Goal: Task Accomplishment & Management: Use online tool/utility

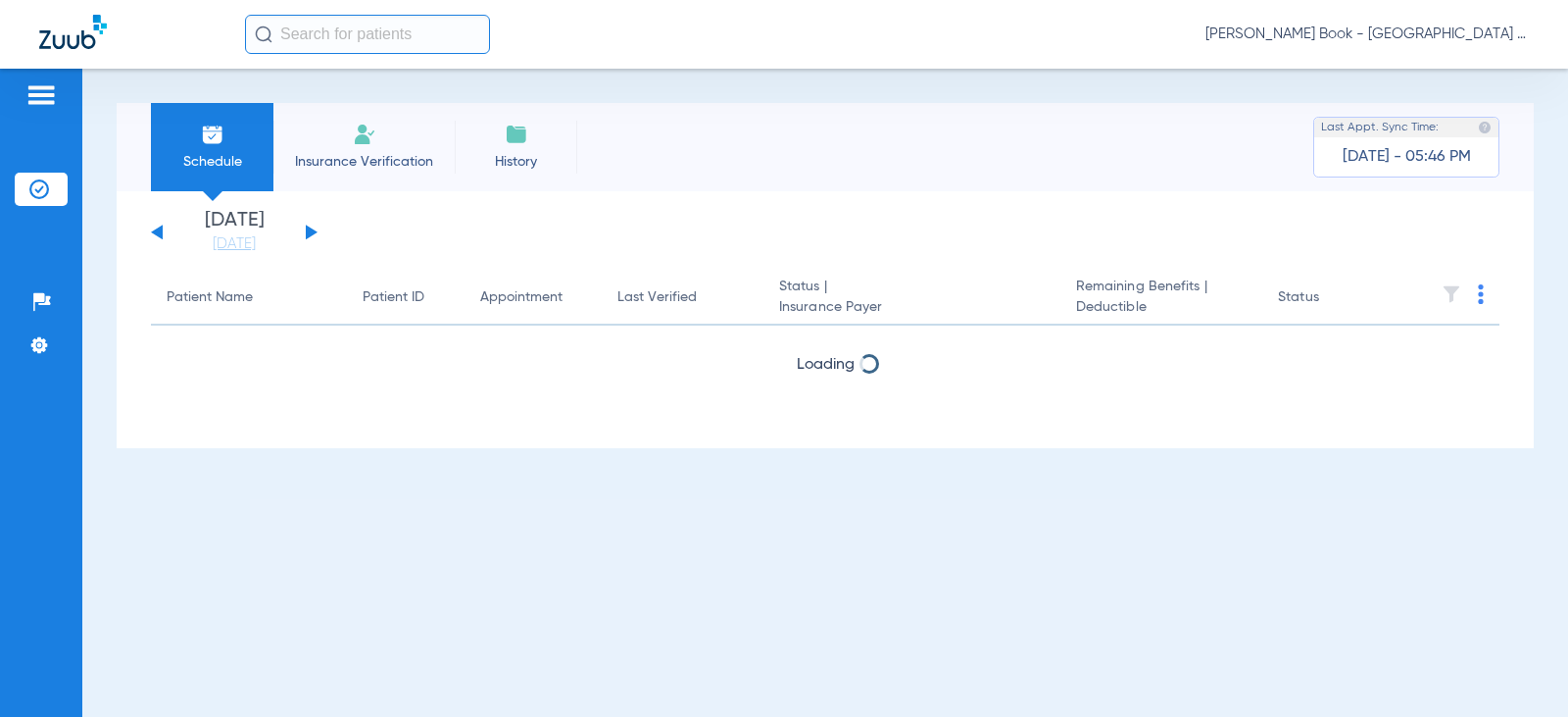
click at [392, 152] on span "Insurance Verification" at bounding box center [364, 162] width 152 height 20
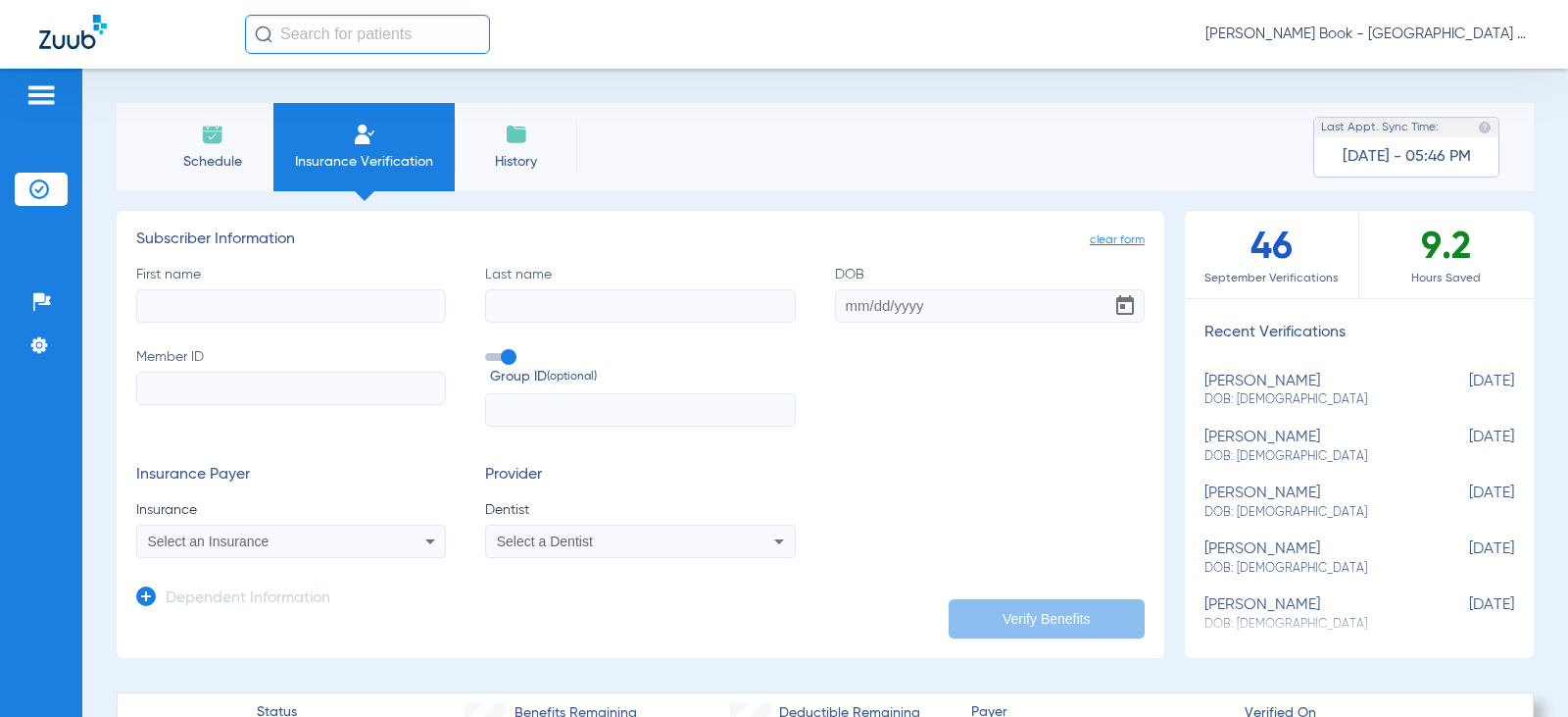
click at [241, 307] on input "First name" at bounding box center [291, 306] width 310 height 33
type input "Mark"
type input "Bordick"
click at [853, 309] on input "DOB" at bounding box center [989, 306] width 310 height 33
click at [853, 310] on input "09181969" at bounding box center [989, 306] width 310 height 33
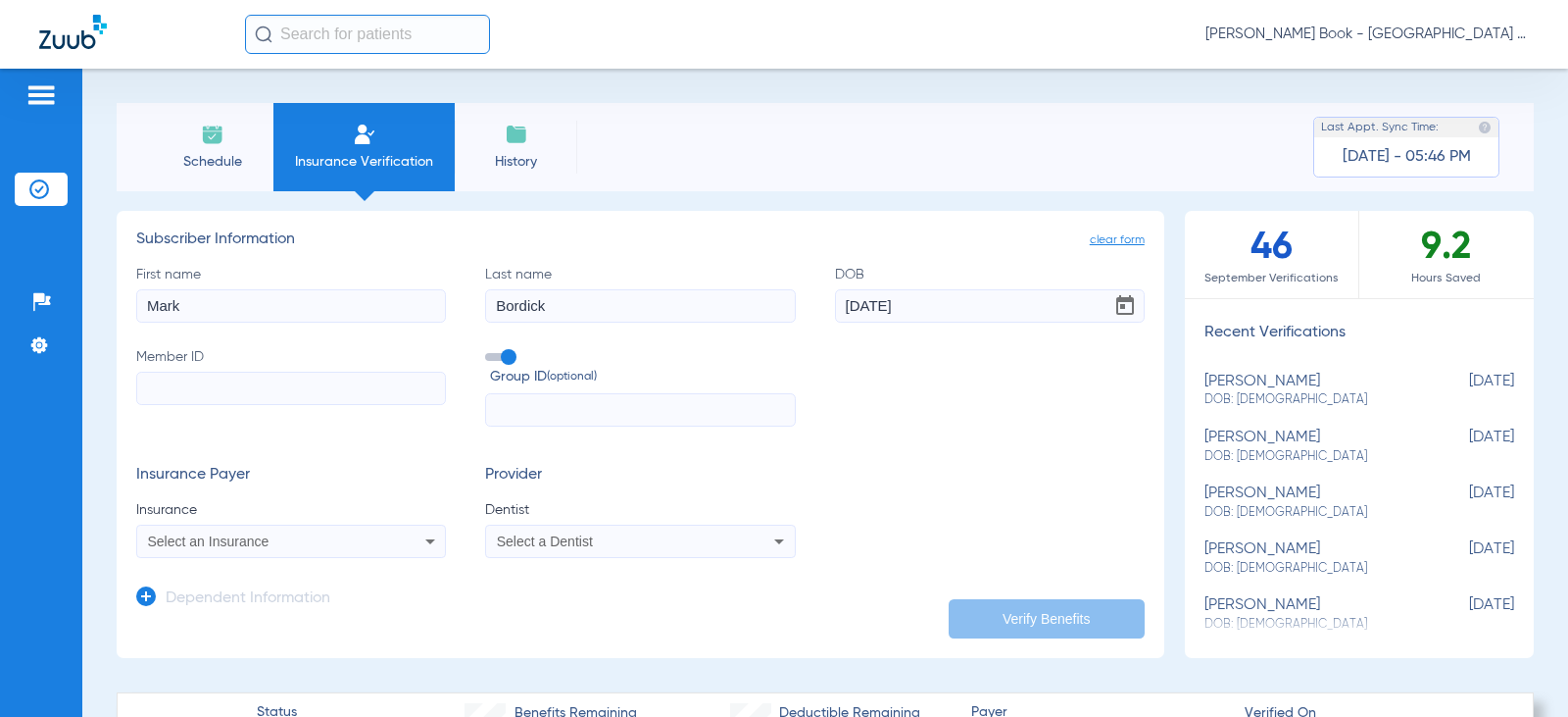
type input "[DATE]"
click at [181, 373] on input "Member ID" at bounding box center [291, 388] width 310 height 33
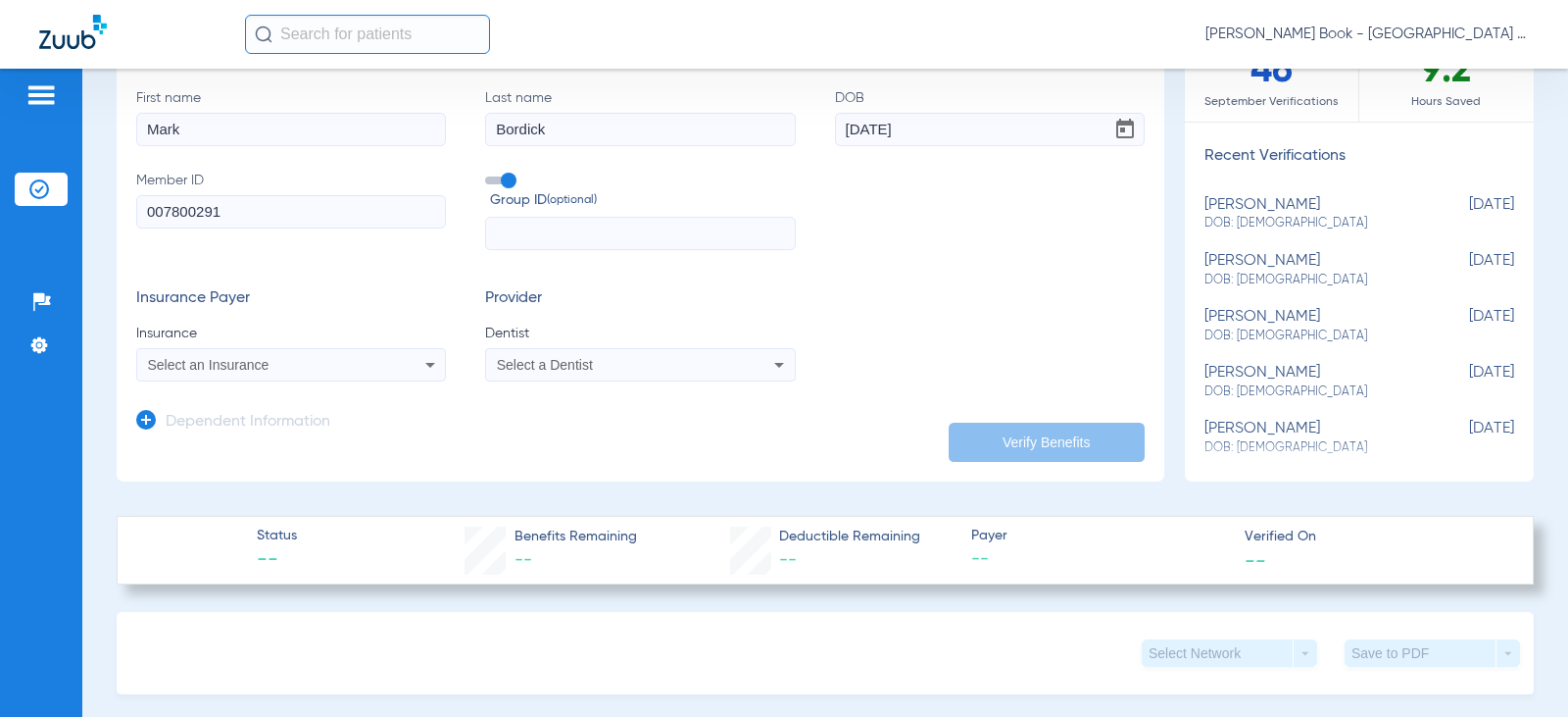
scroll to position [196, 0]
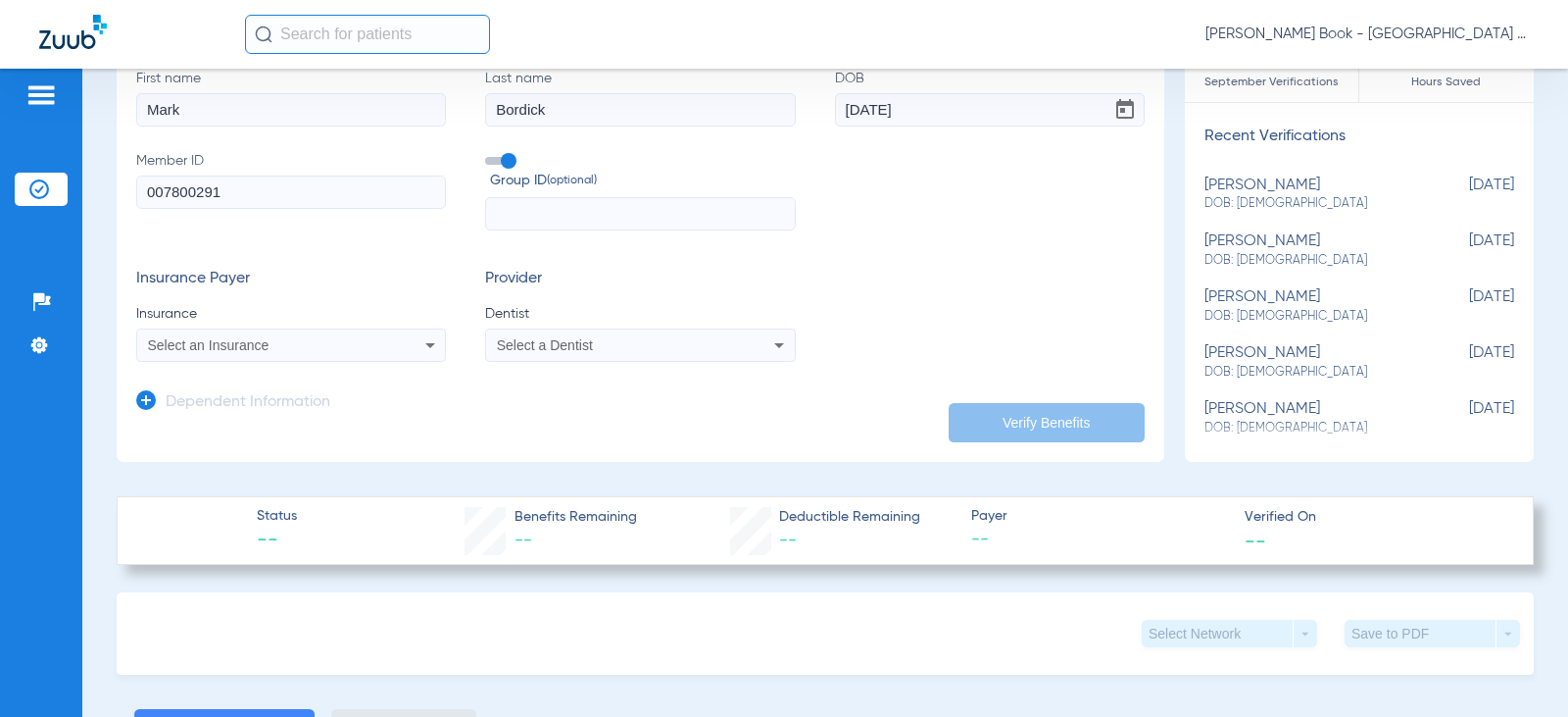
type input "007800291"
click at [524, 333] on div "Select a Dentist" at bounding box center [639, 345] width 308 height 24
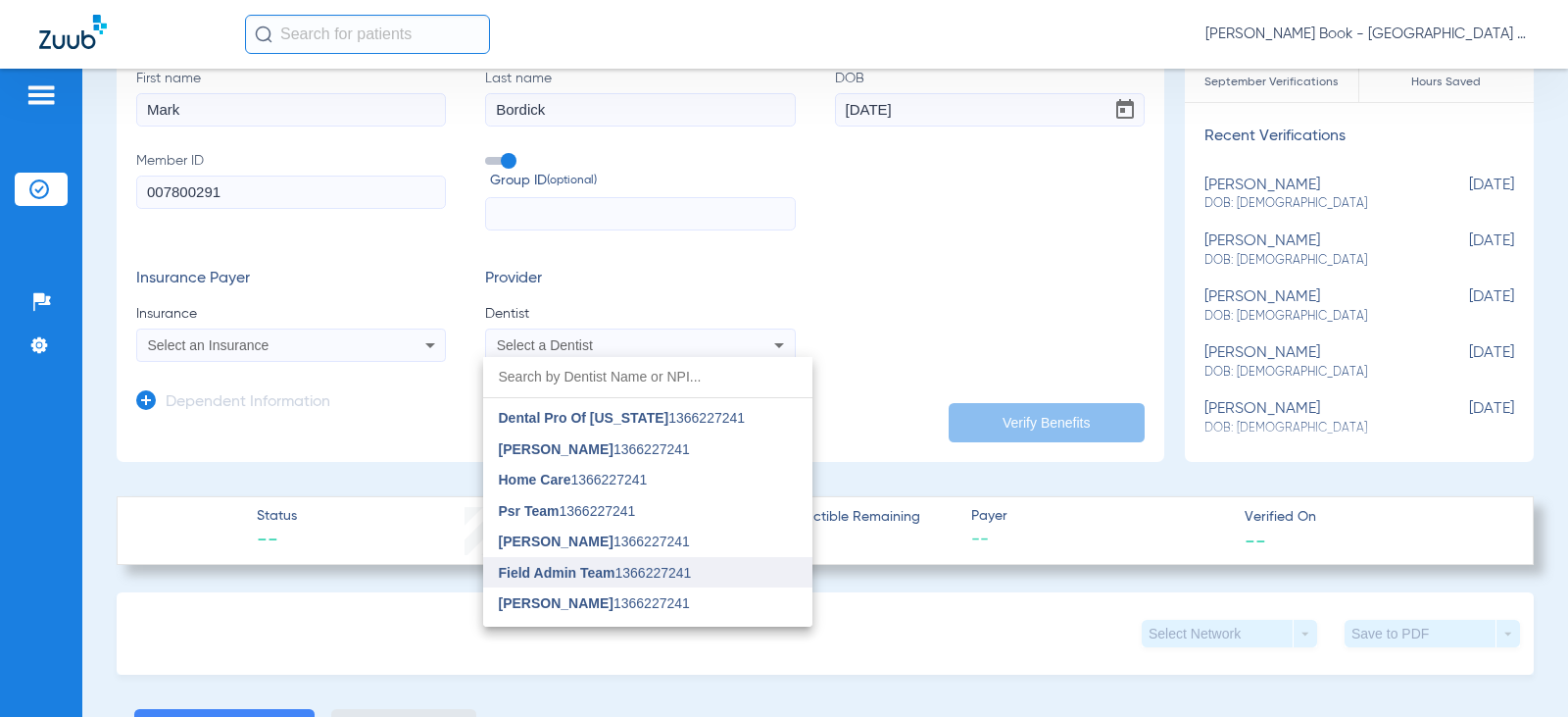
scroll to position [945, 0]
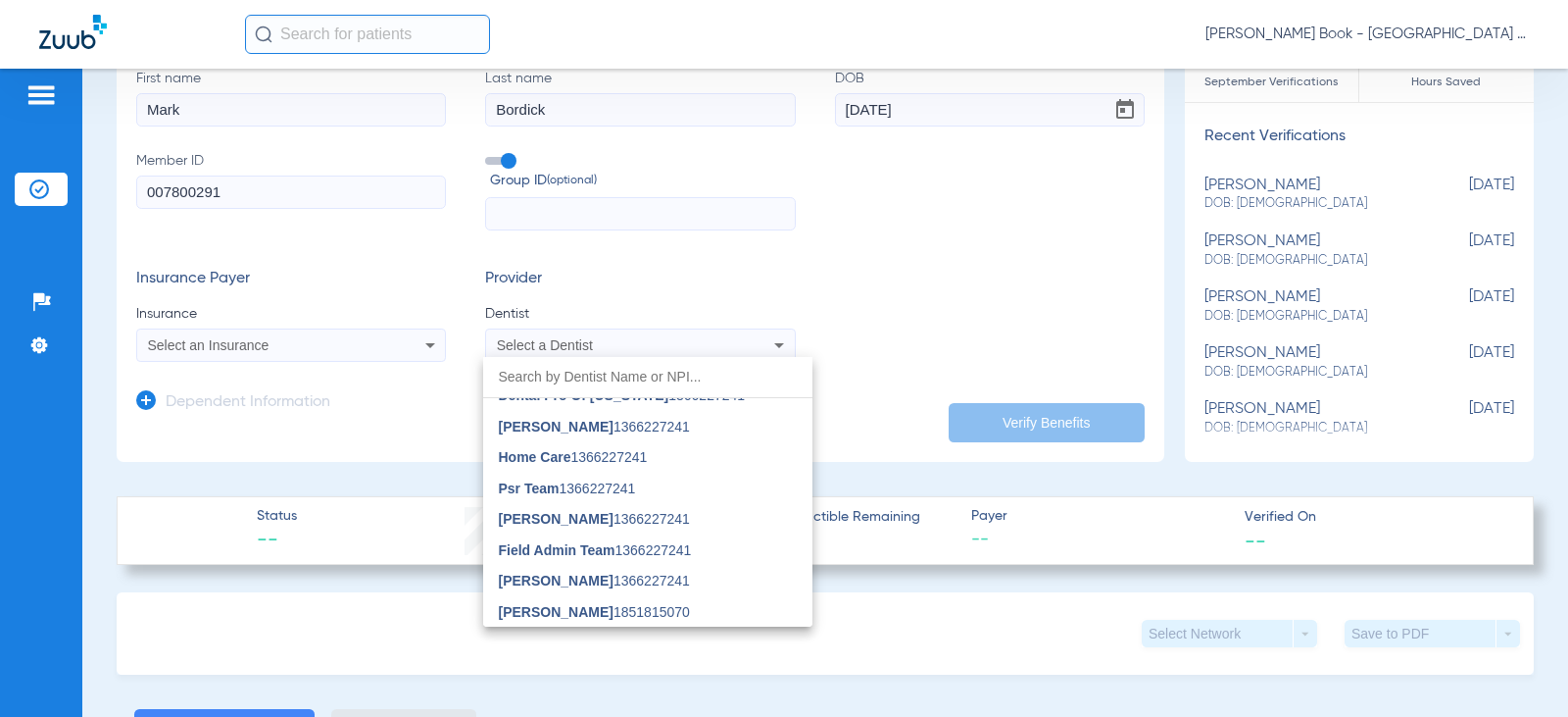
click at [671, 381] on input "dropdown search" at bounding box center [647, 377] width 329 height 40
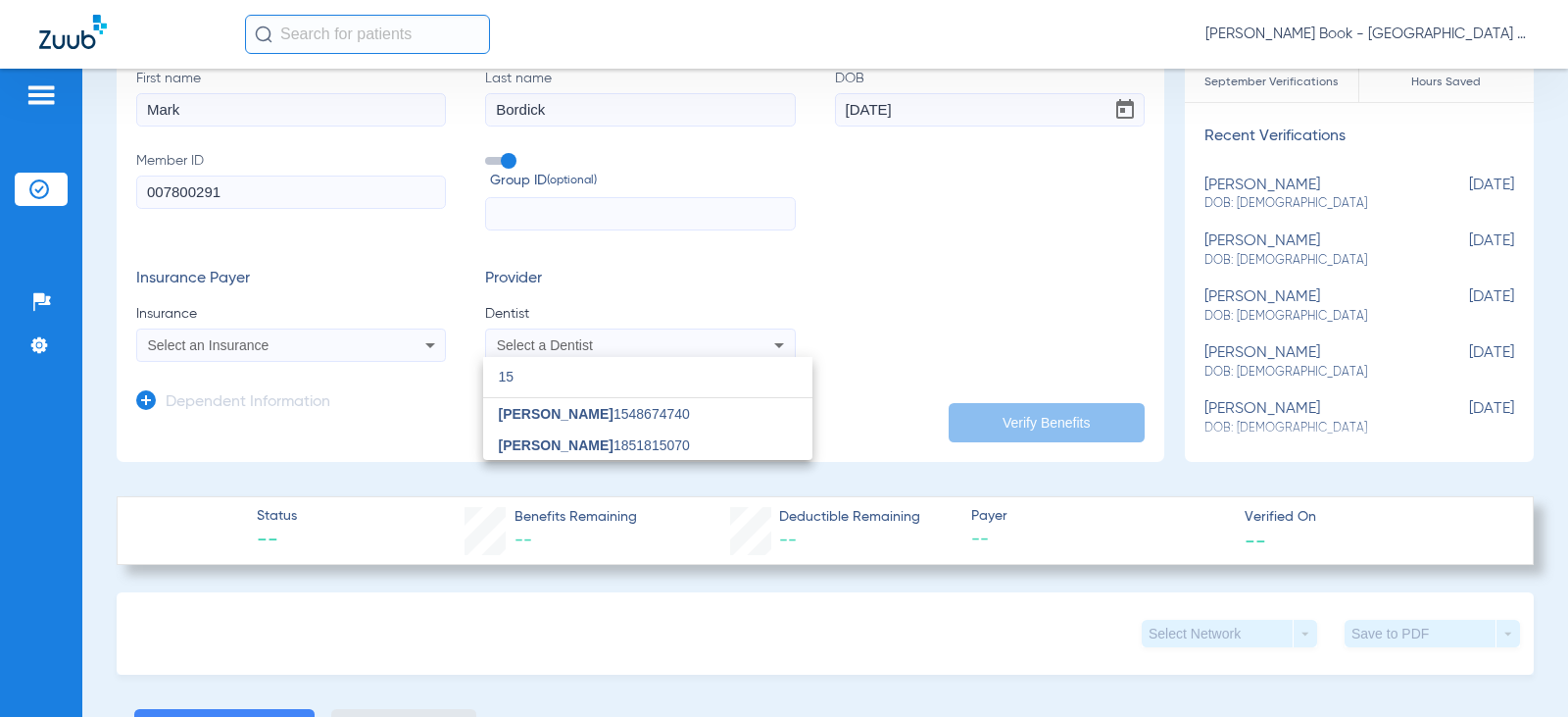
scroll to position [0, 0]
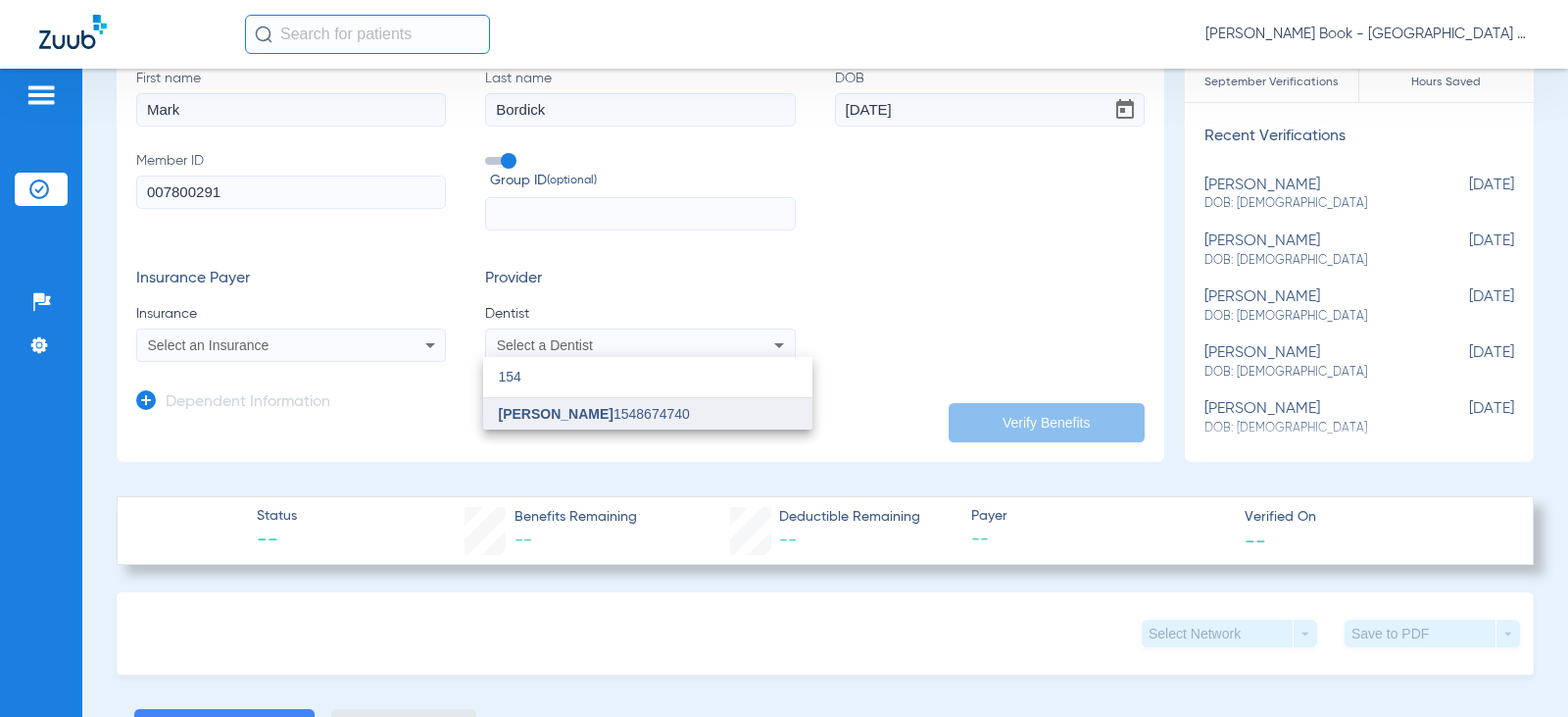
type input "154"
click at [663, 418] on span "[PERSON_NAME] 1548674740" at bounding box center [594, 414] width 191 height 14
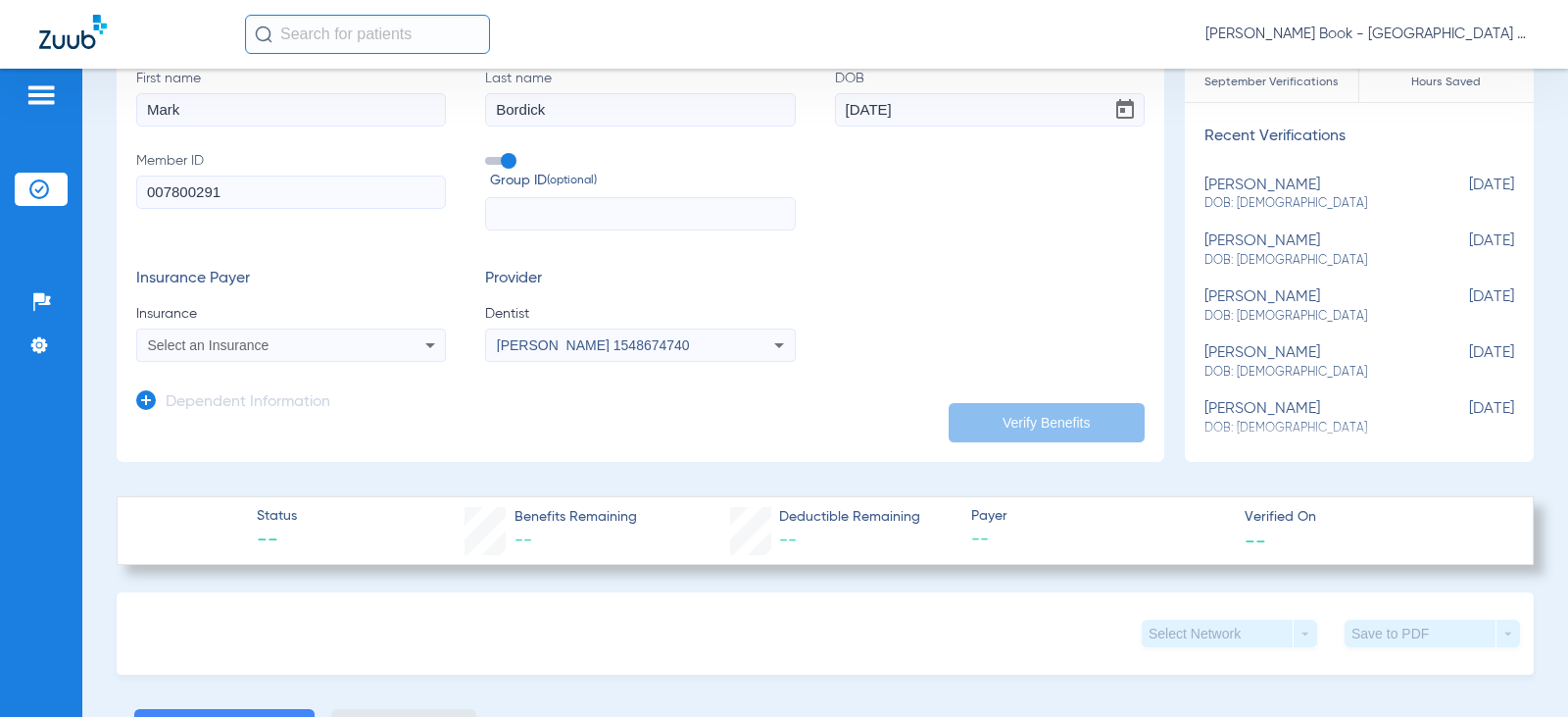
click at [235, 339] on span "Select an Insurance" at bounding box center [209, 345] width 122 height 16
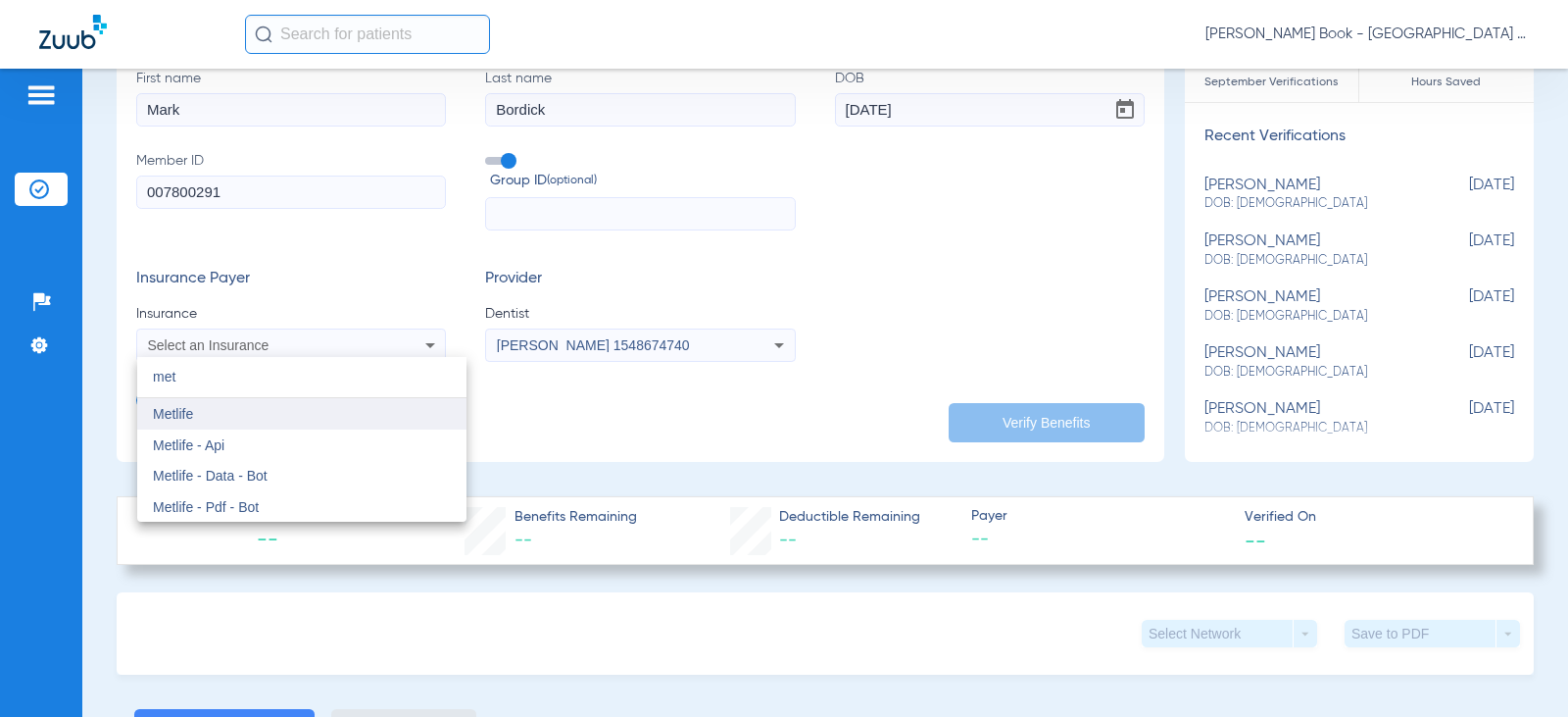
type input "met"
click at [156, 418] on span "Metlife" at bounding box center [173, 414] width 40 height 16
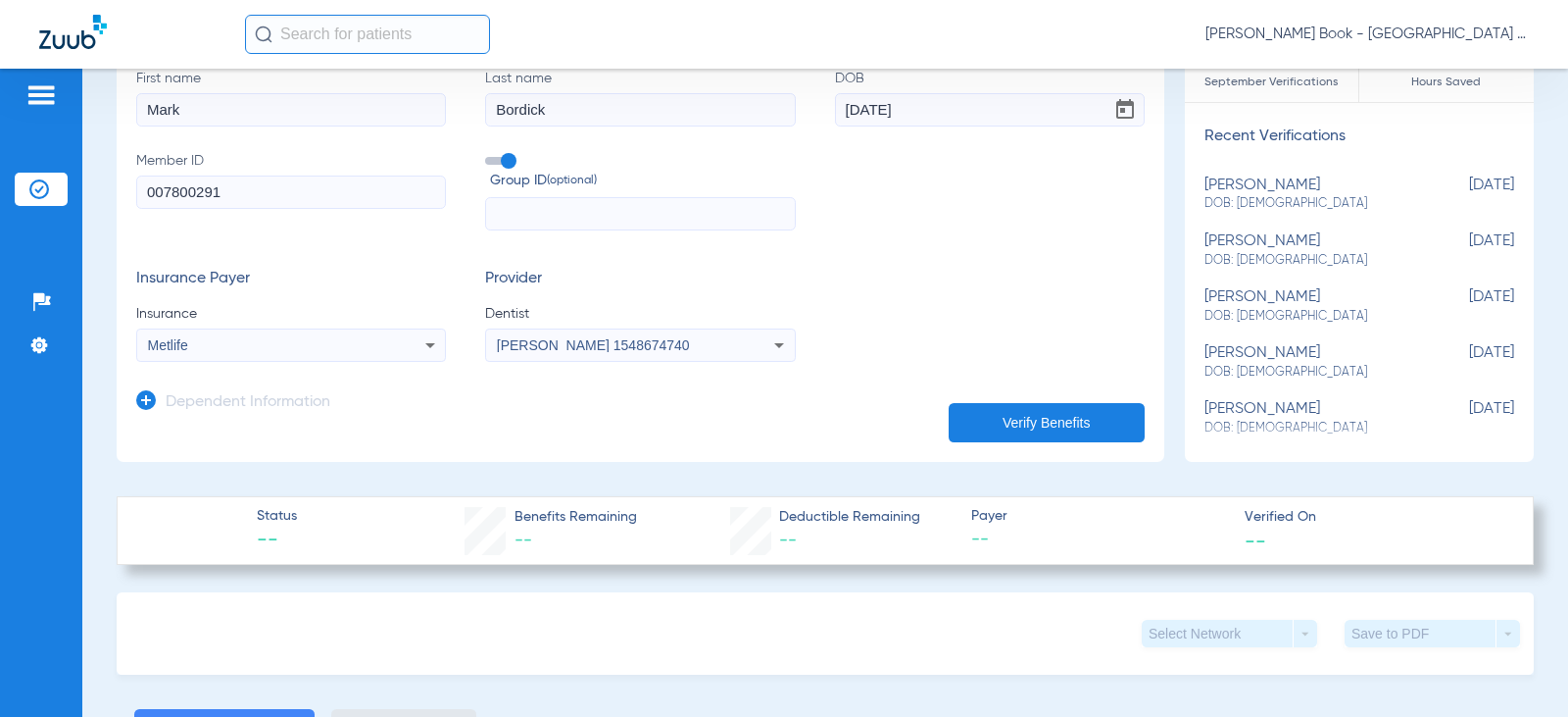
click at [624, 217] on input "text" at bounding box center [639, 213] width 310 height 33
type input "251144"
click at [979, 416] on button "Verify Benefits" at bounding box center [1046, 423] width 196 height 39
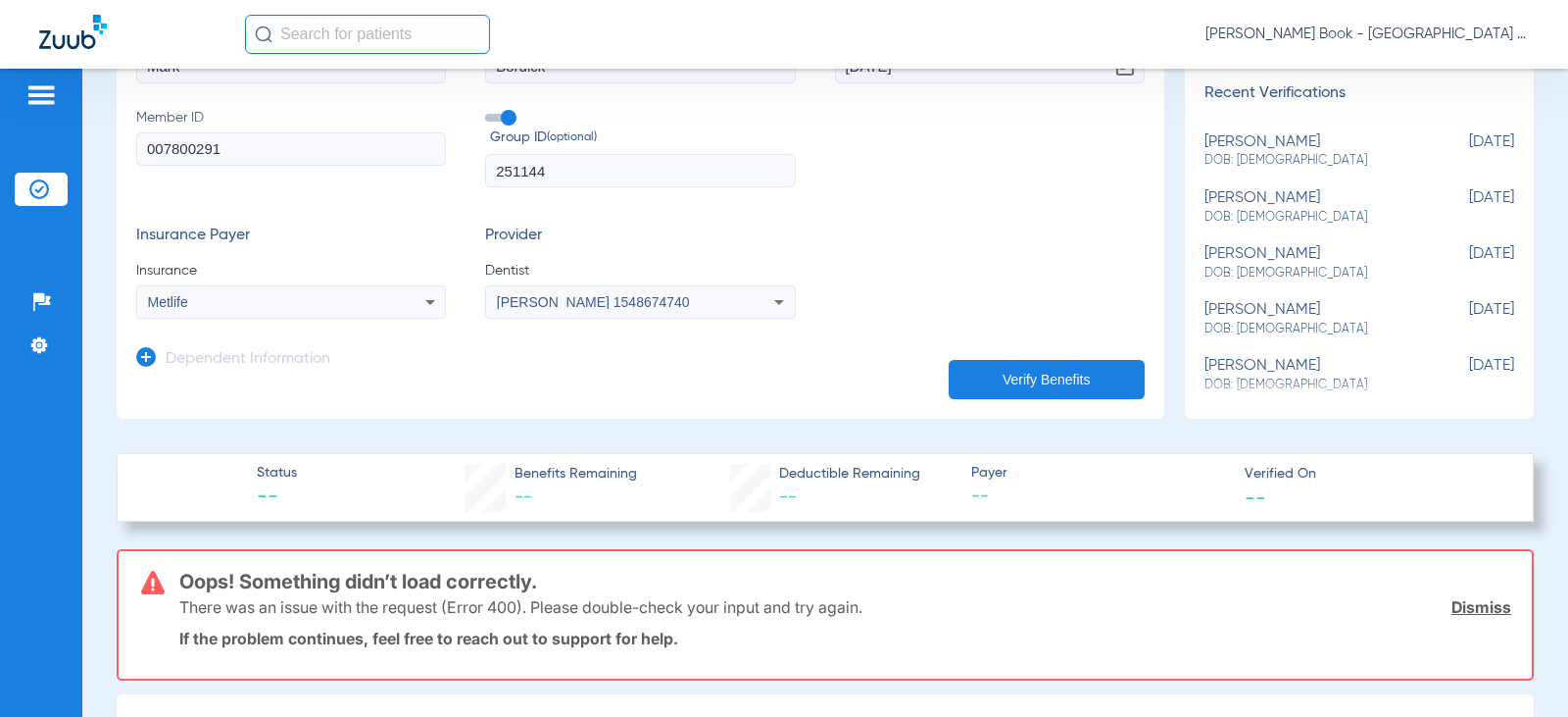
scroll to position [196, 0]
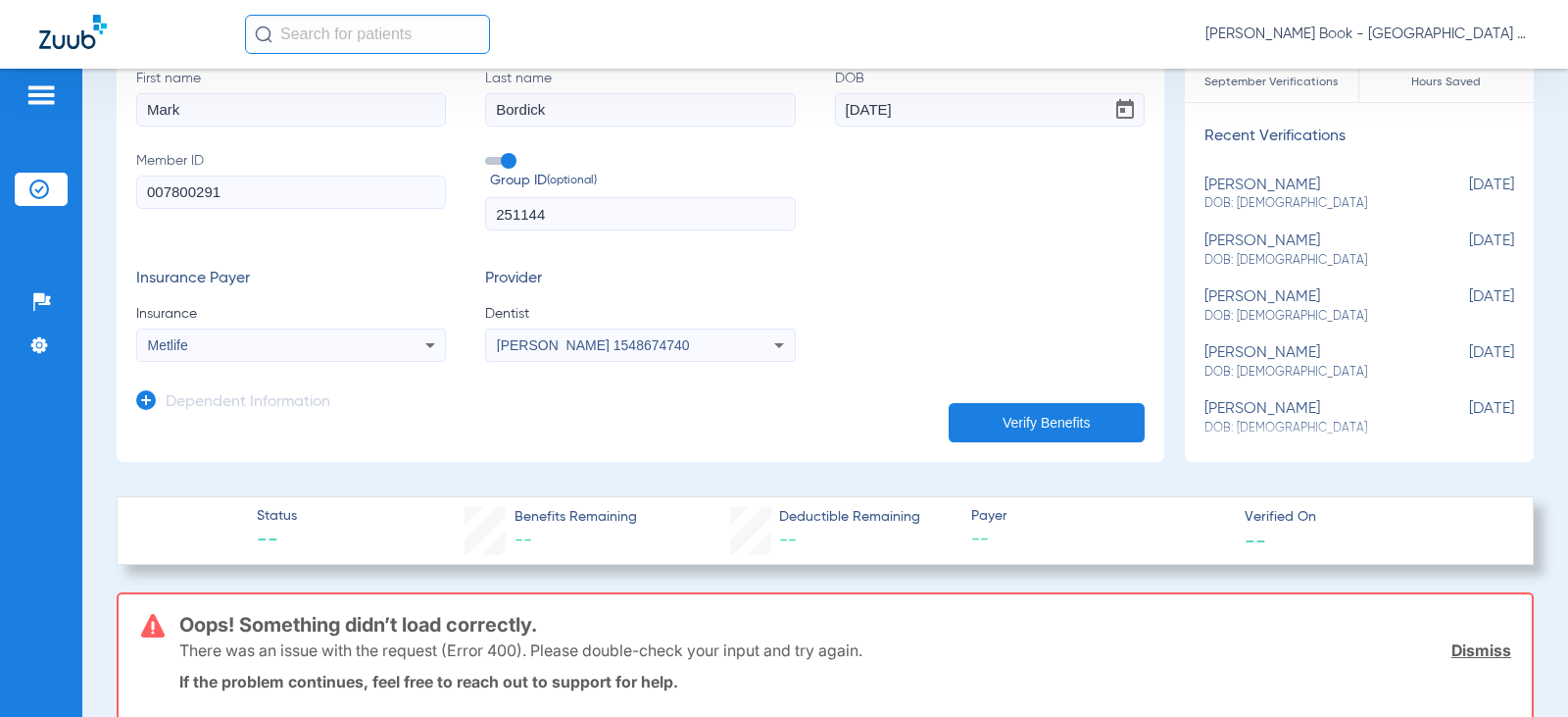
click at [623, 210] on input "251144" at bounding box center [639, 213] width 310 height 33
drag, startPoint x: 623, startPoint y: 215, endPoint x: 332, endPoint y: 198, distance: 291.5
click at [339, 199] on div "First name [PERSON_NAME] Last name [PERSON_NAME] DOB [DEMOGRAPHIC_DATA] Member …" at bounding box center [641, 149] width 1009 height 162
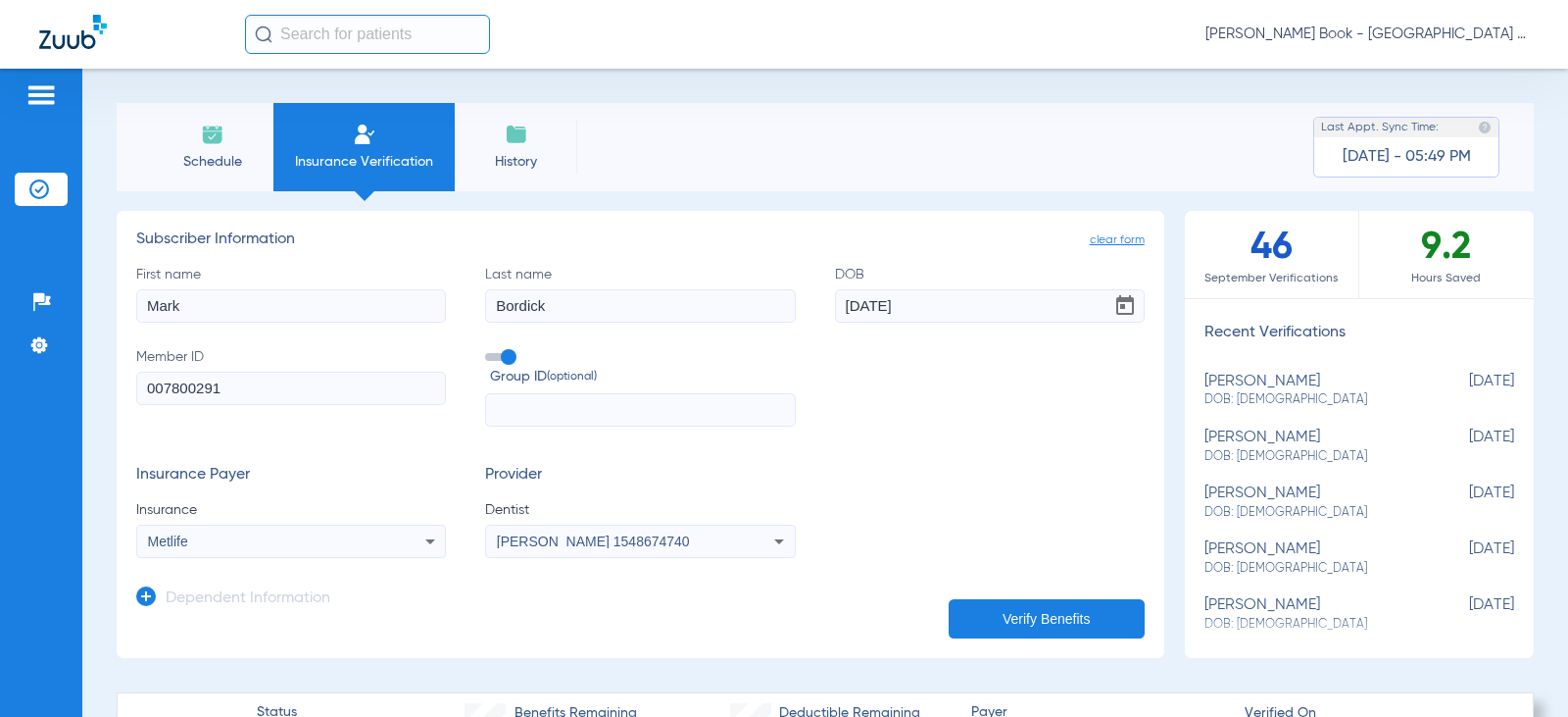
scroll to position [98, 0]
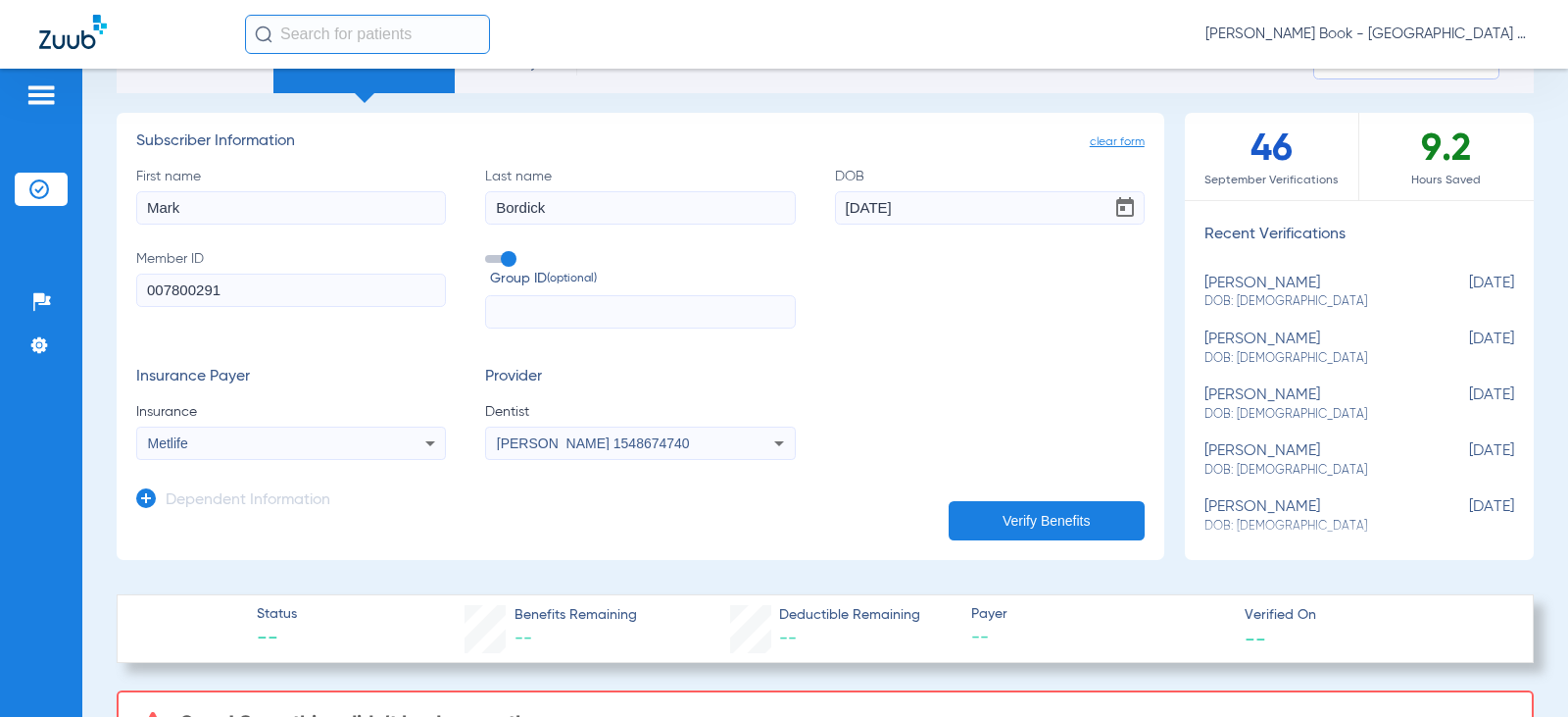
click at [1007, 512] on button "Verify Benefits" at bounding box center [1046, 520] width 196 height 39
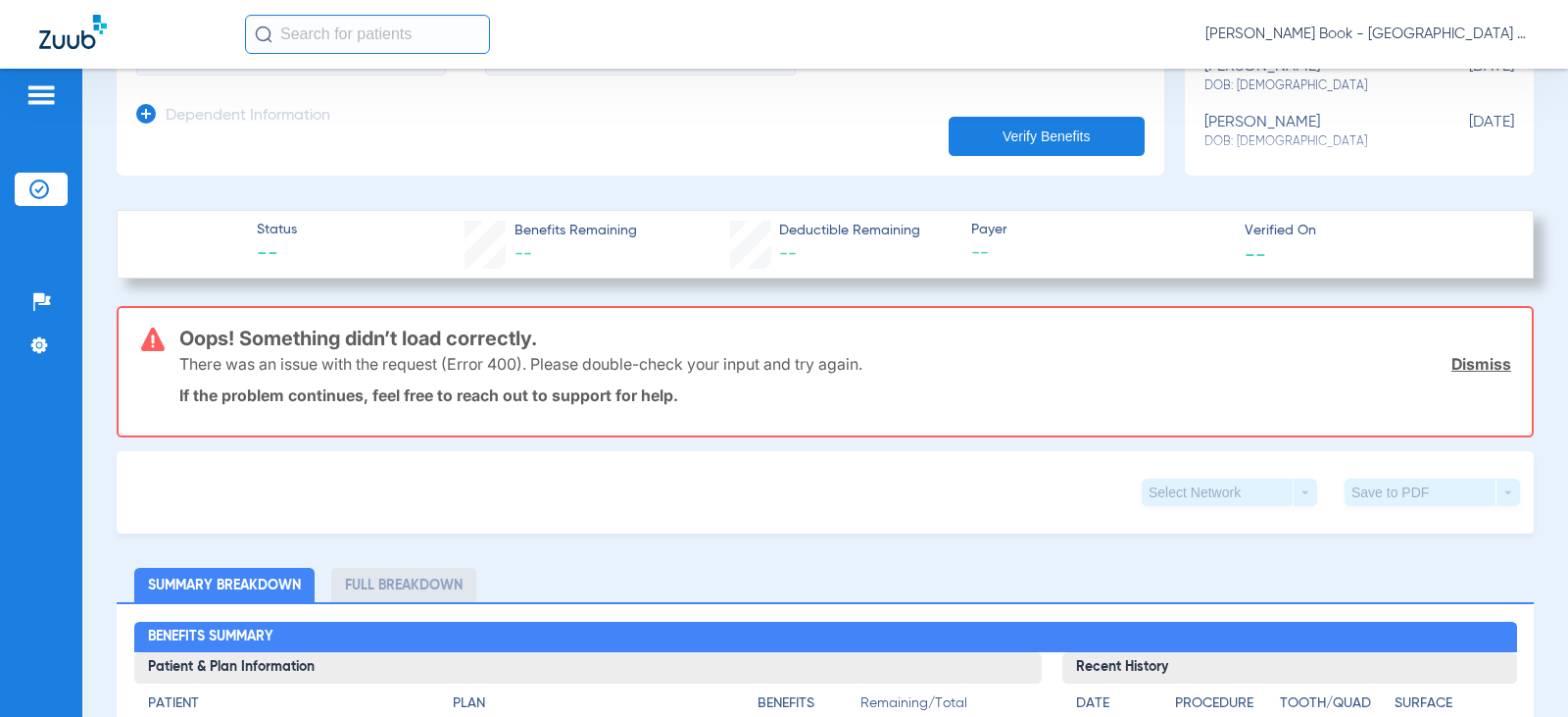
scroll to position [490, 0]
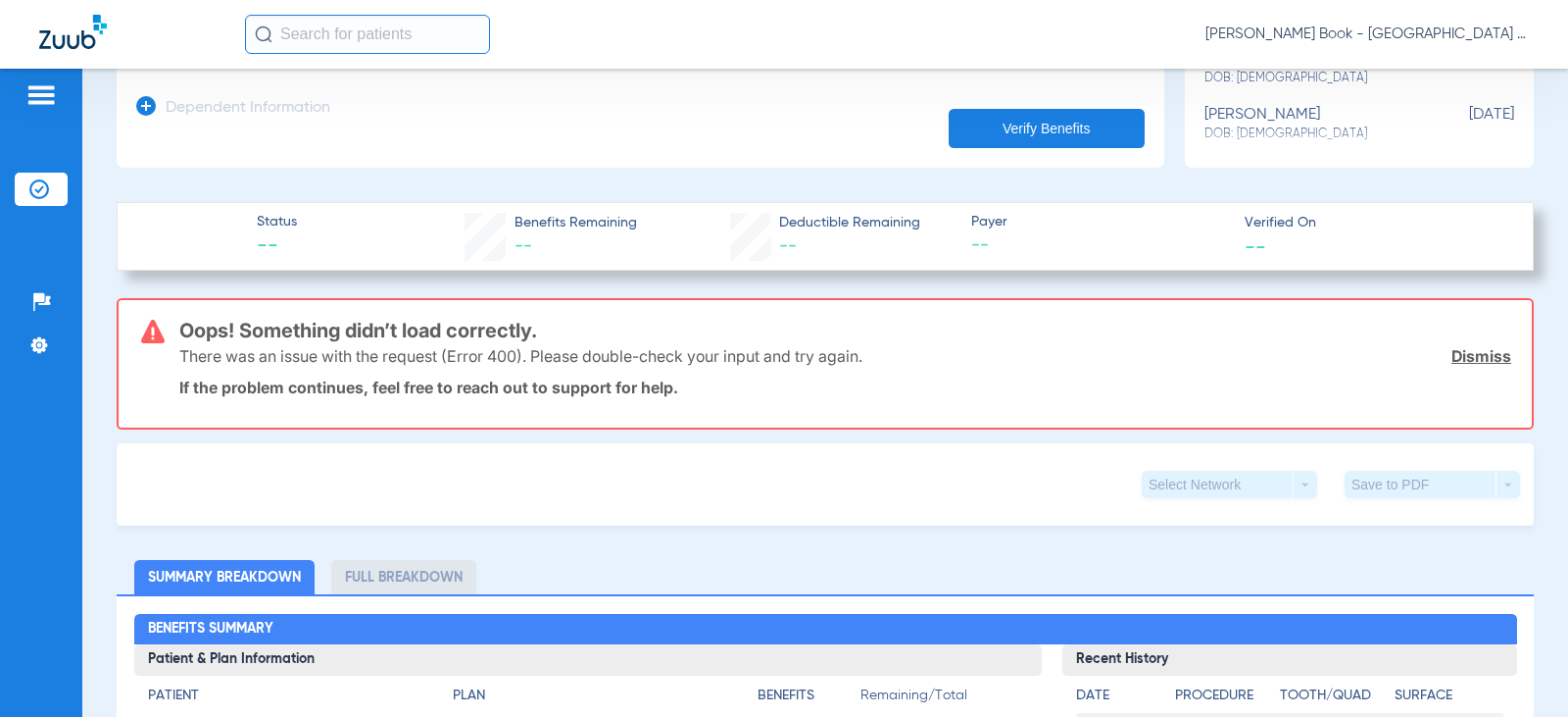
click at [404, 580] on li "Full Breakdown" at bounding box center [404, 576] width 145 height 34
click at [274, 577] on li "Summary Breakdown" at bounding box center [224, 576] width 180 height 34
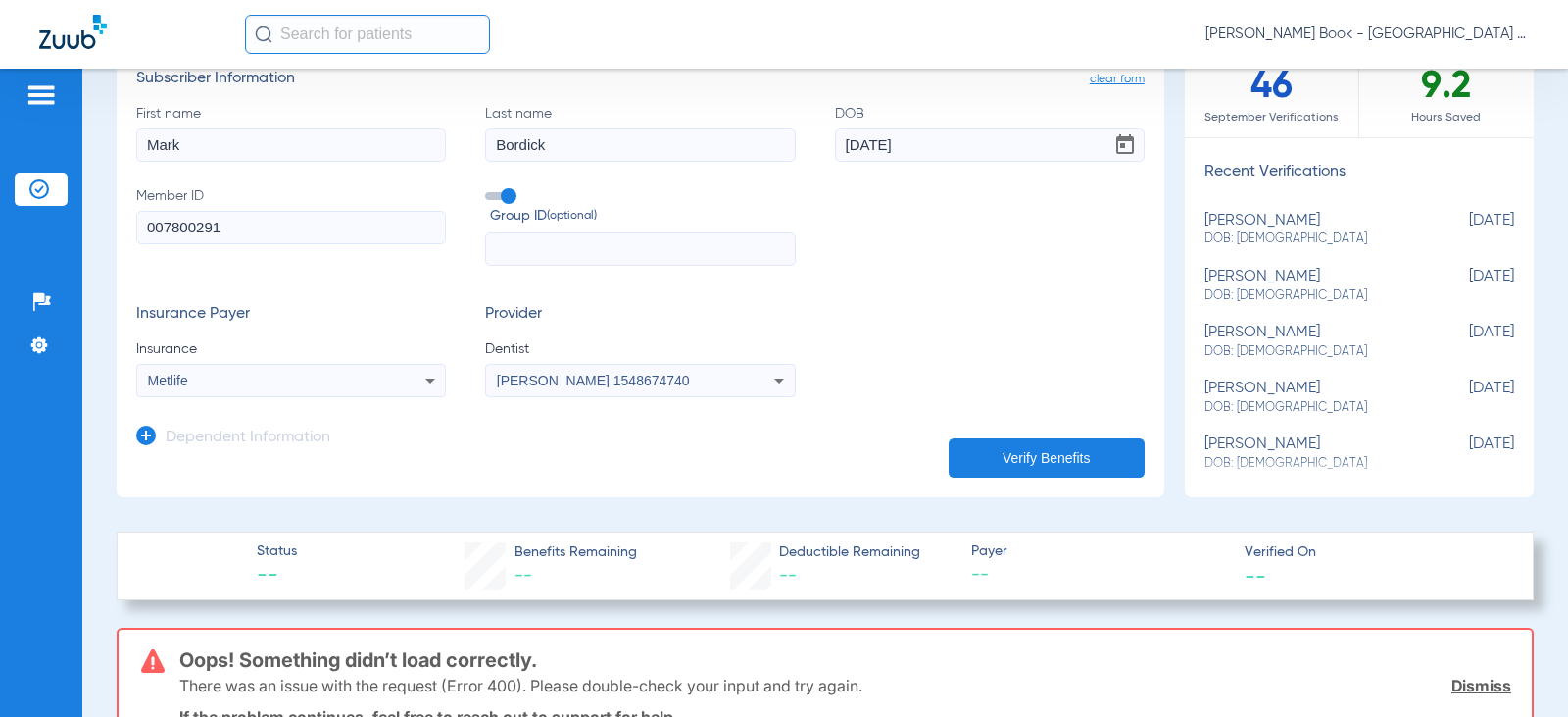
scroll to position [103, 0]
